Goal: Task Accomplishment & Management: Manage account settings

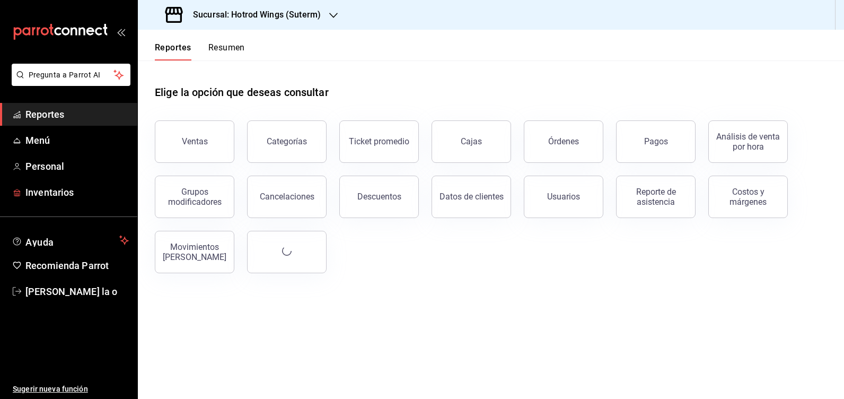
drag, startPoint x: 68, startPoint y: 186, endPoint x: 164, endPoint y: 166, distance: 98.0
click at [68, 186] on span "Inventarios" at bounding box center [76, 192] width 103 height 14
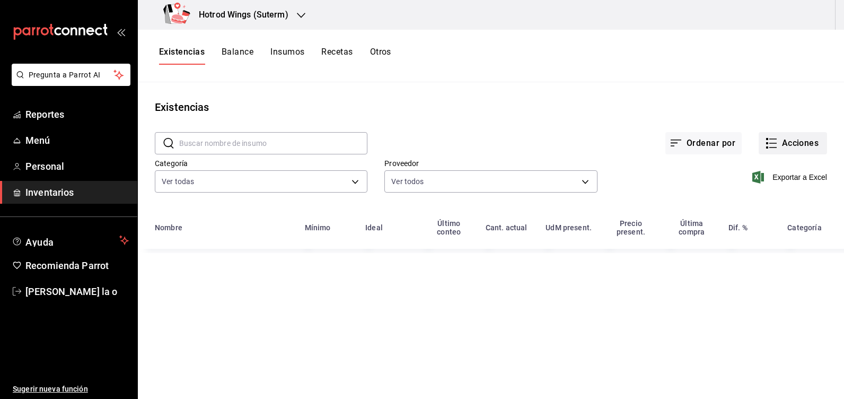
click at [770, 143] on icon "button" at bounding box center [771, 143] width 13 height 13
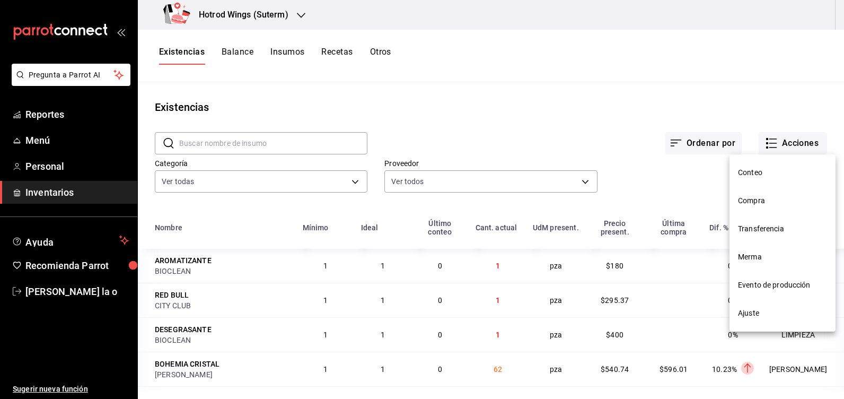
click at [735, 199] on li "Compra" at bounding box center [782, 201] width 106 height 28
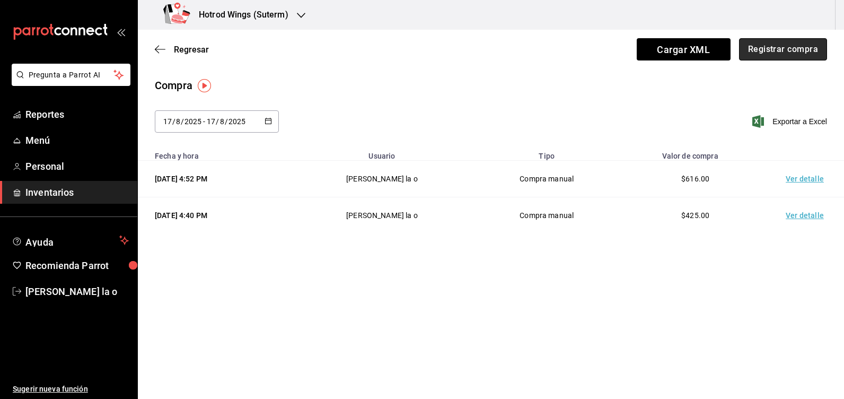
click at [791, 54] on button "Registrar compra" at bounding box center [783, 49] width 88 height 22
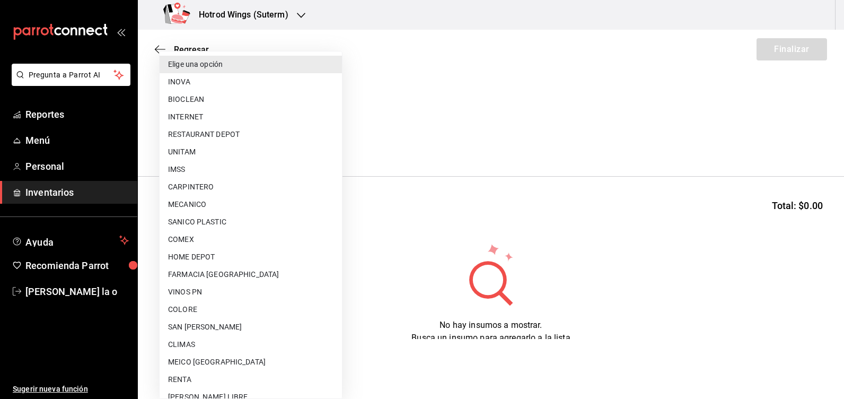
click at [331, 143] on body "Pregunta a Parrot AI Reportes Menú Personal Inventarios Ayuda Recomienda Parrot…" at bounding box center [422, 169] width 844 height 339
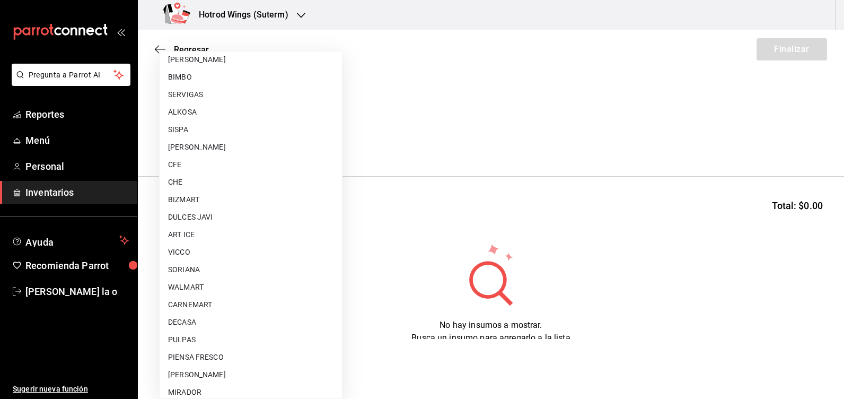
scroll to position [583, 0]
click at [205, 251] on li "SORIANA" at bounding box center [251, 250] width 182 height 17
type input "ea826034-cbfa-46df-8613-bbb272f89c41"
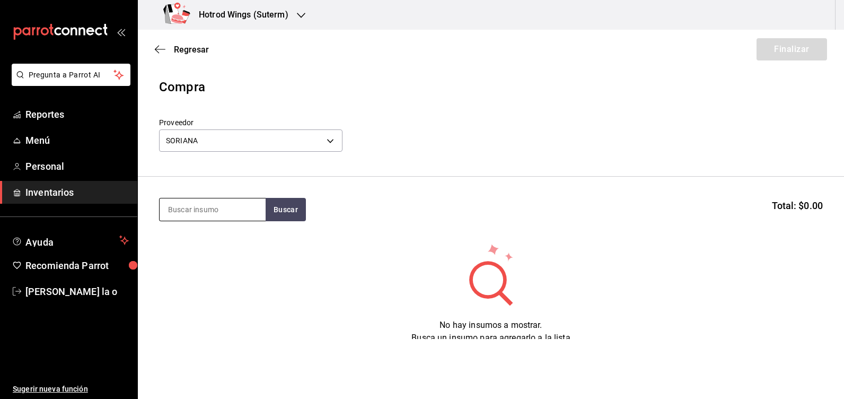
click at [191, 213] on input at bounding box center [213, 209] width 106 height 22
click at [269, 206] on button "Buscar" at bounding box center [286, 209] width 40 height 23
click at [284, 206] on button "Buscar" at bounding box center [286, 209] width 40 height 23
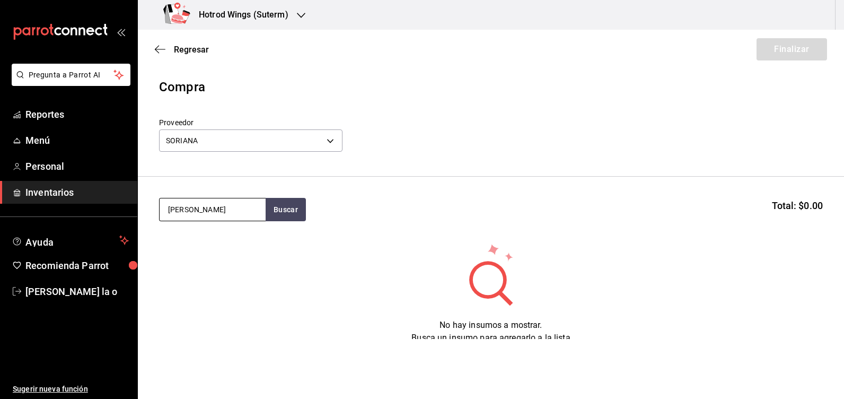
click at [198, 205] on input "[PERSON_NAME]" at bounding box center [213, 209] width 106 height 22
type input "l"
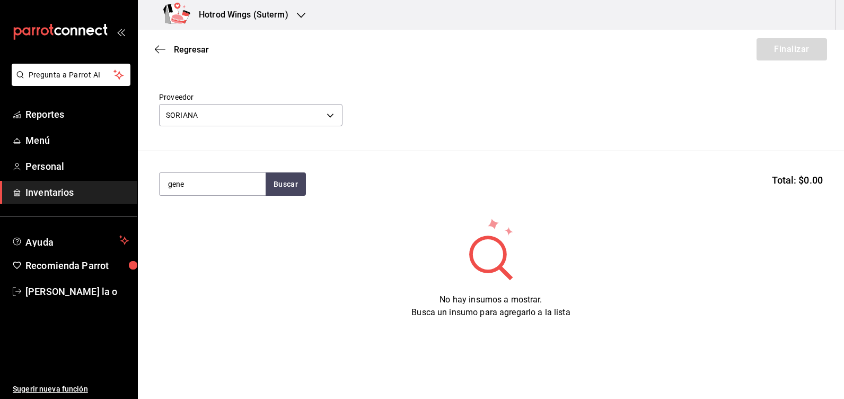
scroll to position [39, 0]
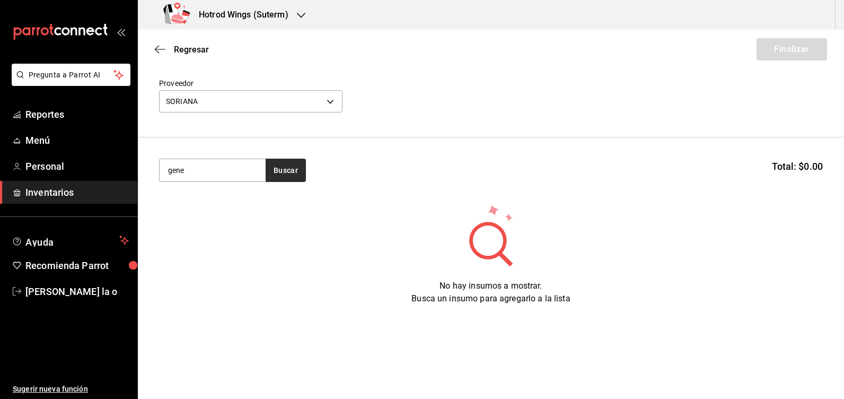
type input "gene"
click at [286, 165] on button "Buscar" at bounding box center [286, 170] width 40 height 23
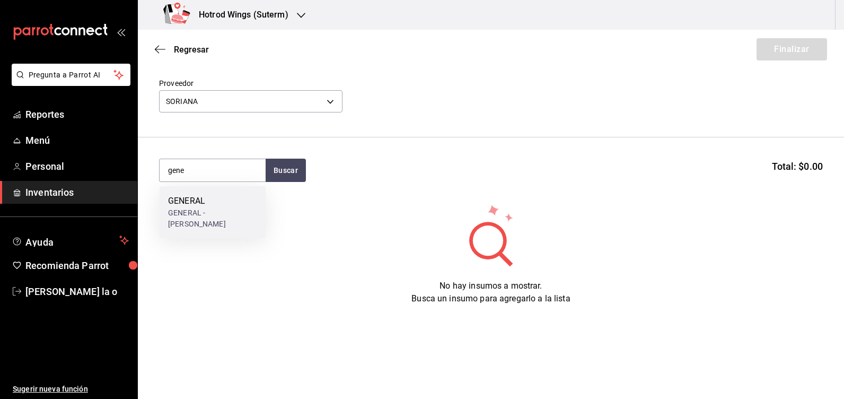
click at [218, 209] on div "GENERAL - [PERSON_NAME]" at bounding box center [212, 218] width 89 height 22
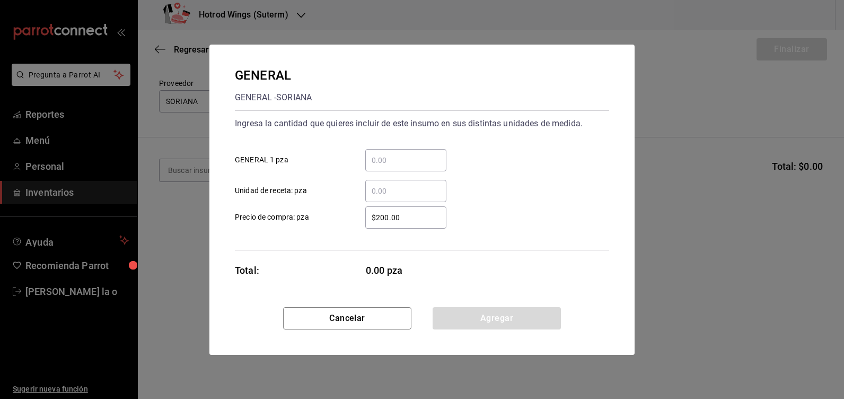
click at [389, 157] on input "​ GENERAL 1 pza" at bounding box center [405, 160] width 81 height 13
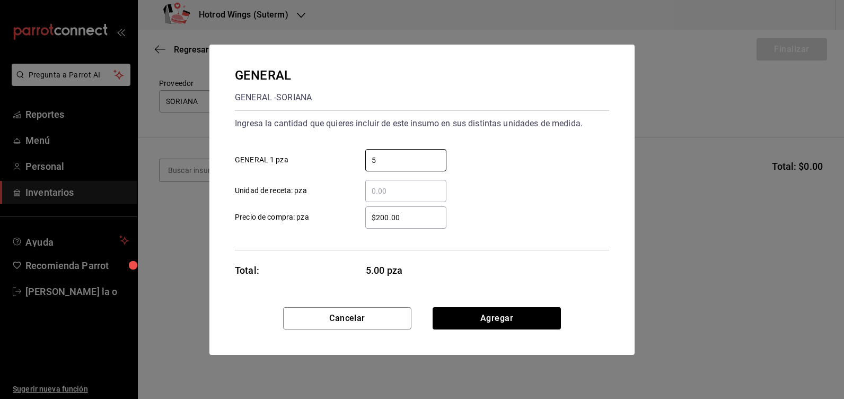
type input "5"
click at [401, 219] on input "$200.00" at bounding box center [405, 217] width 81 height 13
type input "$2"
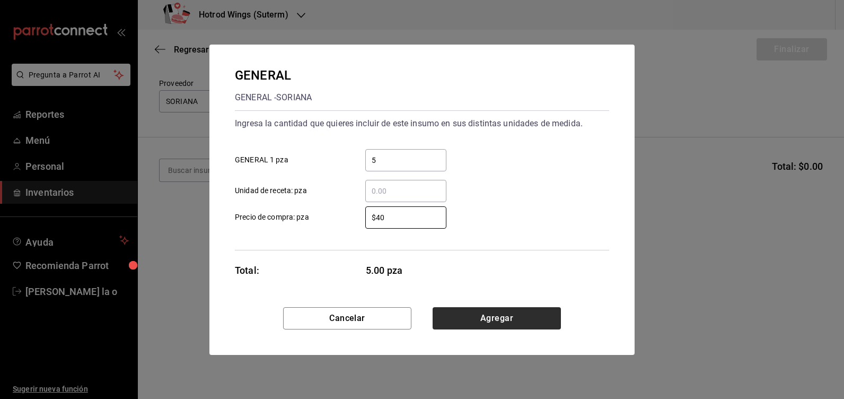
type input "$40"
click at [517, 320] on button "Agregar" at bounding box center [497, 318] width 128 height 22
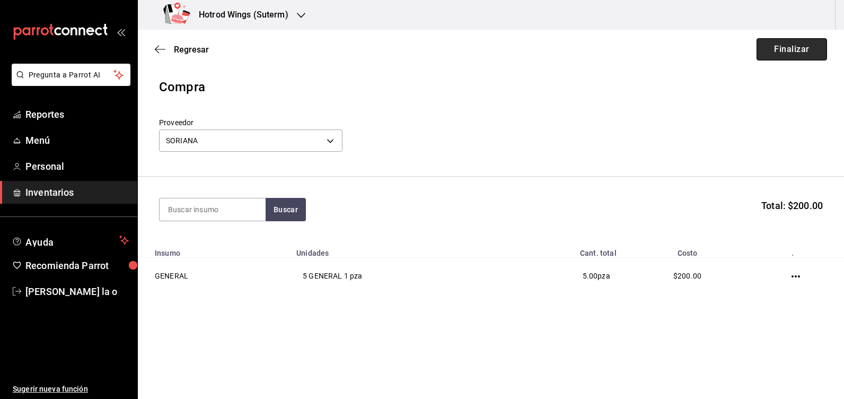
click at [799, 49] on button "Finalizar" at bounding box center [792, 49] width 71 height 22
